Goal: Task Accomplishment & Management: Manage account settings

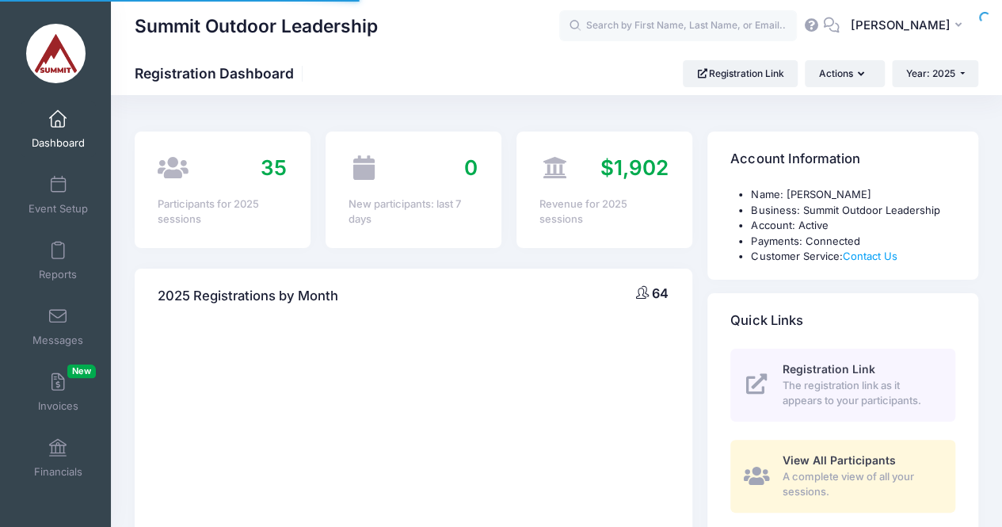
select select
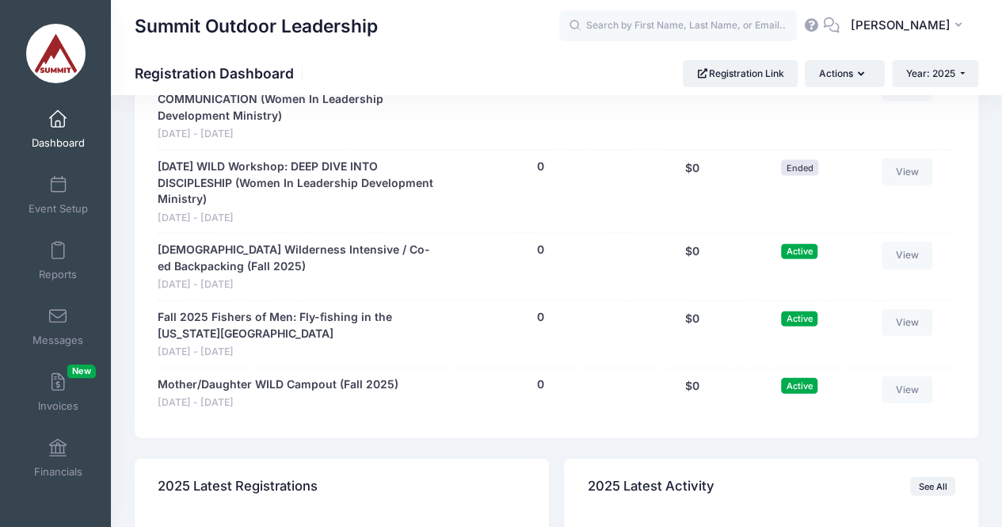
scroll to position [1692, 0]
click at [299, 385] on link "Mother/Daughter WILD Campout (Fall 2025)" at bounding box center [278, 383] width 241 height 17
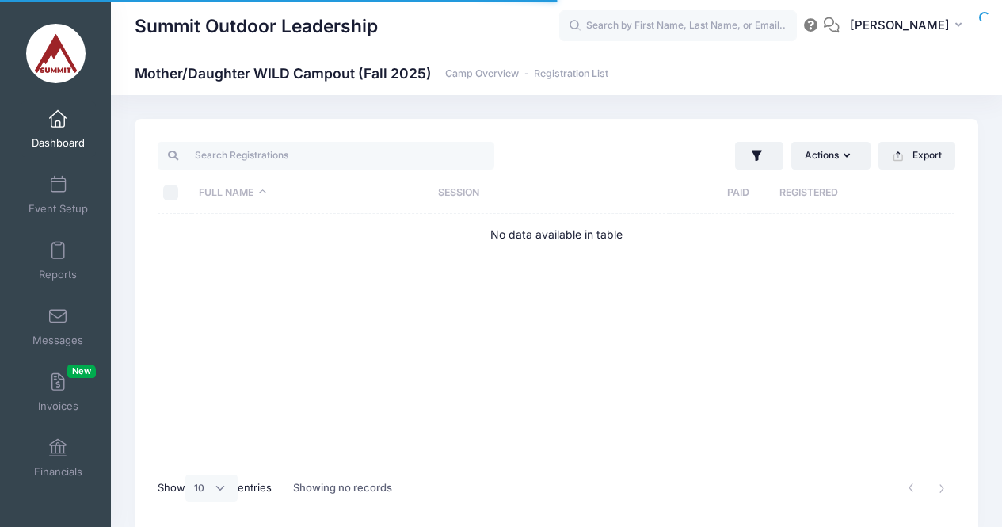
select select "10"
click at [493, 77] on link "Camp Overview" at bounding box center [482, 74] width 74 height 12
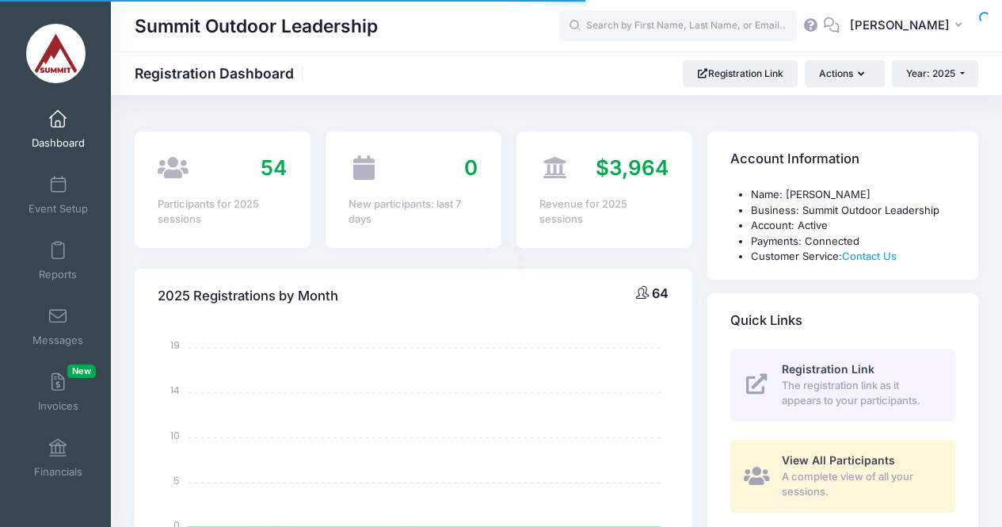
select select
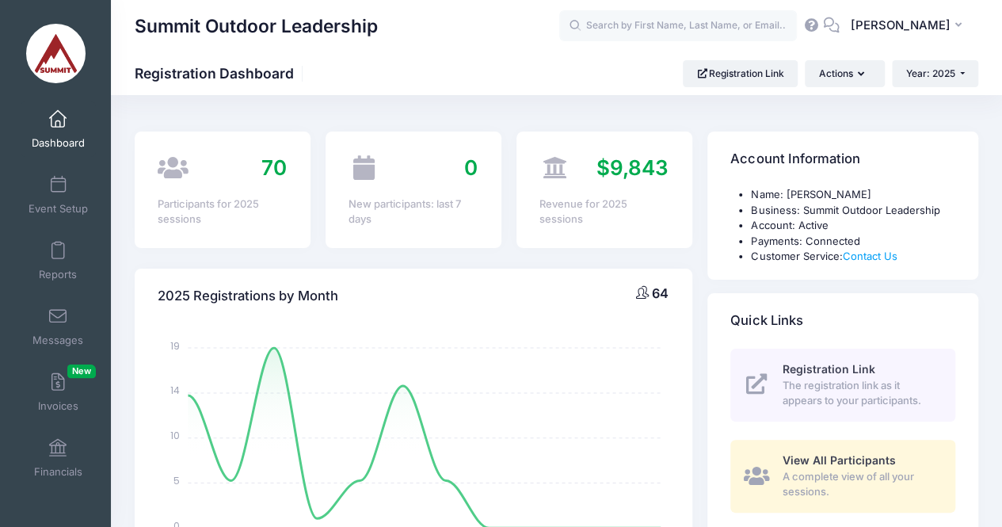
click at [63, 180] on link "Event Setup" at bounding box center [58, 194] width 75 height 55
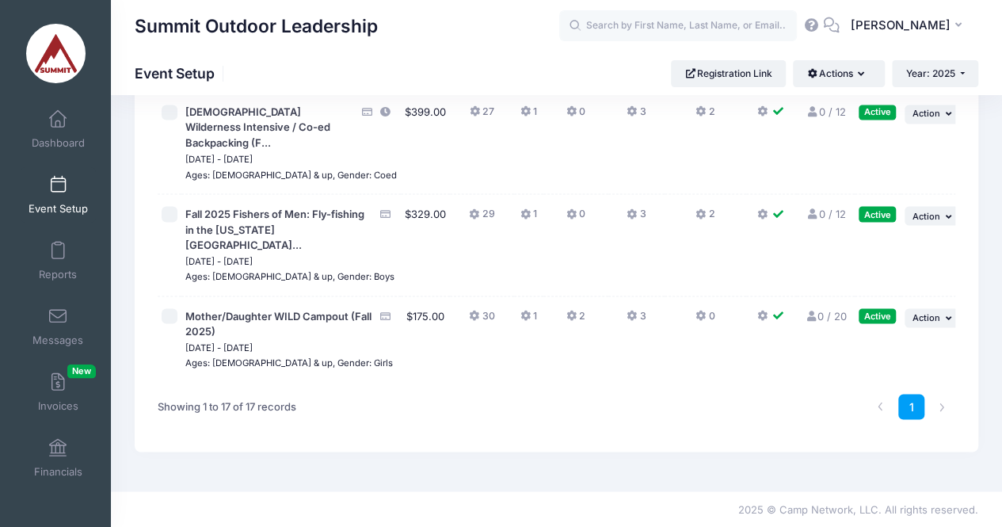
scroll to position [1471, 0]
click at [935, 318] on span "Action" at bounding box center [926, 316] width 28 height 11
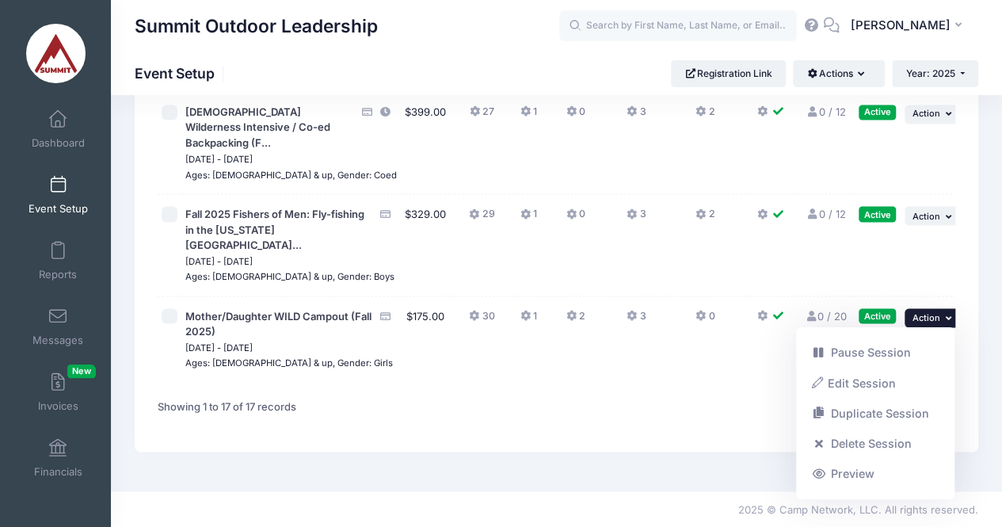
click at [866, 382] on link "Edit Session" at bounding box center [875, 382] width 143 height 30
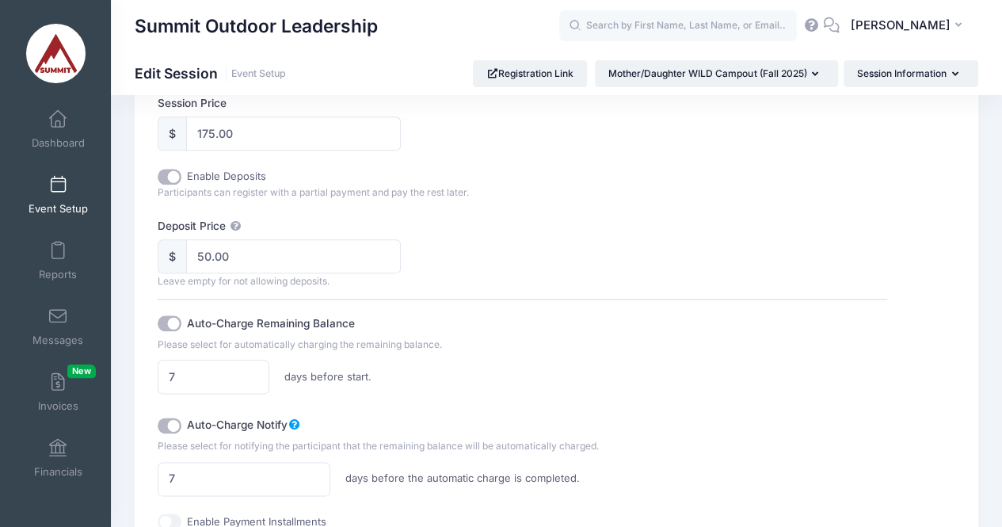
scroll to position [754, 0]
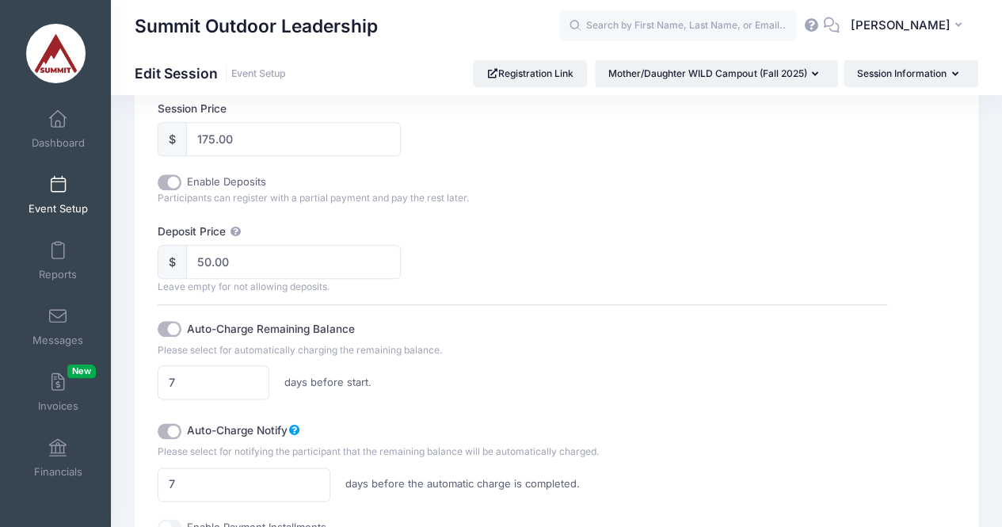
click at [6, 276] on div "Reports" at bounding box center [59, 260] width 106 height 66
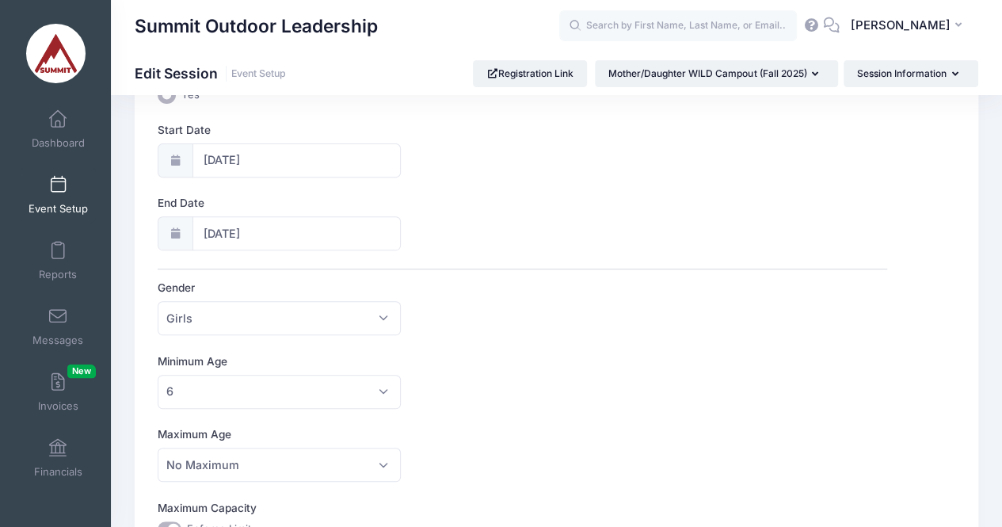
scroll to position [0, 0]
